Goal: Transaction & Acquisition: Purchase product/service

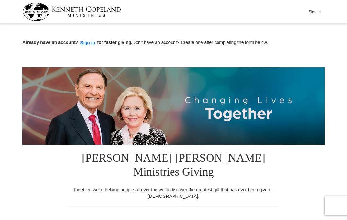
click at [308, 8] on button "Sign In" at bounding box center [314, 12] width 19 height 10
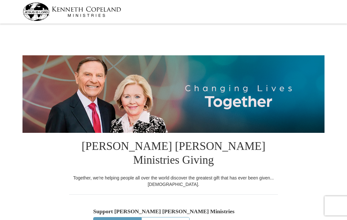
select select "OR"
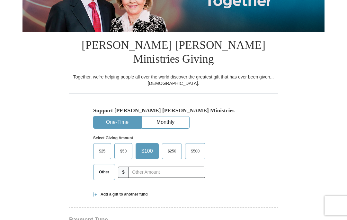
scroll to position [99, 0]
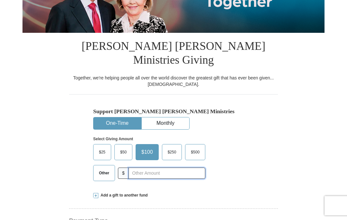
click at [142, 168] on input "text" at bounding box center [166, 173] width 77 height 11
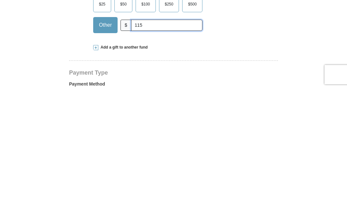
type input "115"
click at [253, 211] on label "Payment Method" at bounding box center [173, 216] width 209 height 10
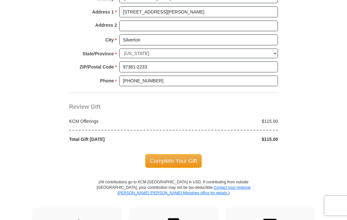
scroll to position [520, 0]
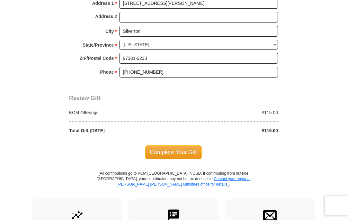
click at [177, 145] on span "Complete Your Gift" at bounding box center [173, 151] width 57 height 13
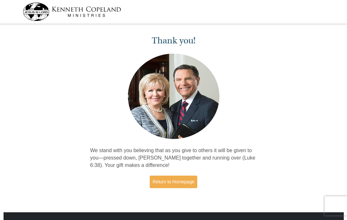
click at [46, 8] on img at bounding box center [72, 12] width 98 height 18
